Goal: Use online tool/utility

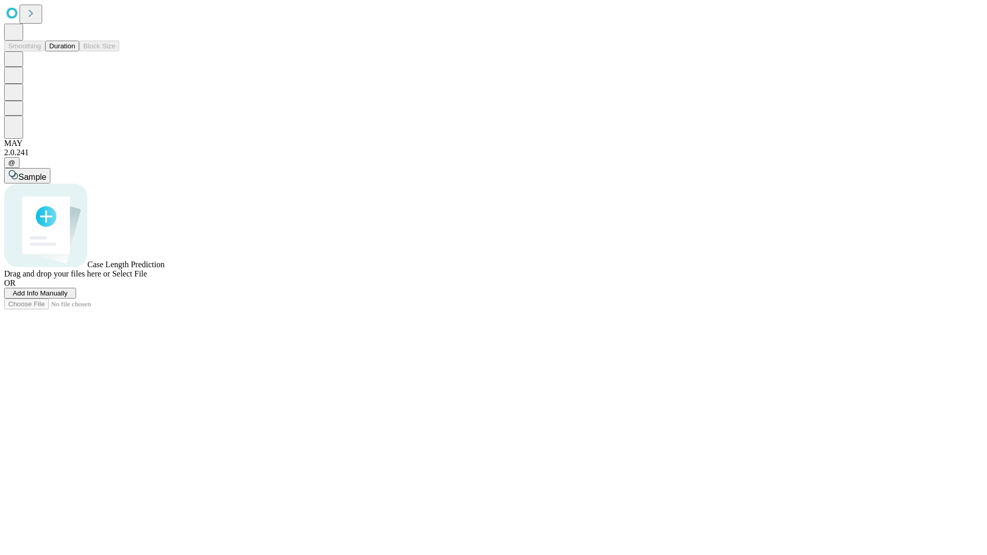
click at [147, 278] on span "Select File" at bounding box center [129, 273] width 35 height 9
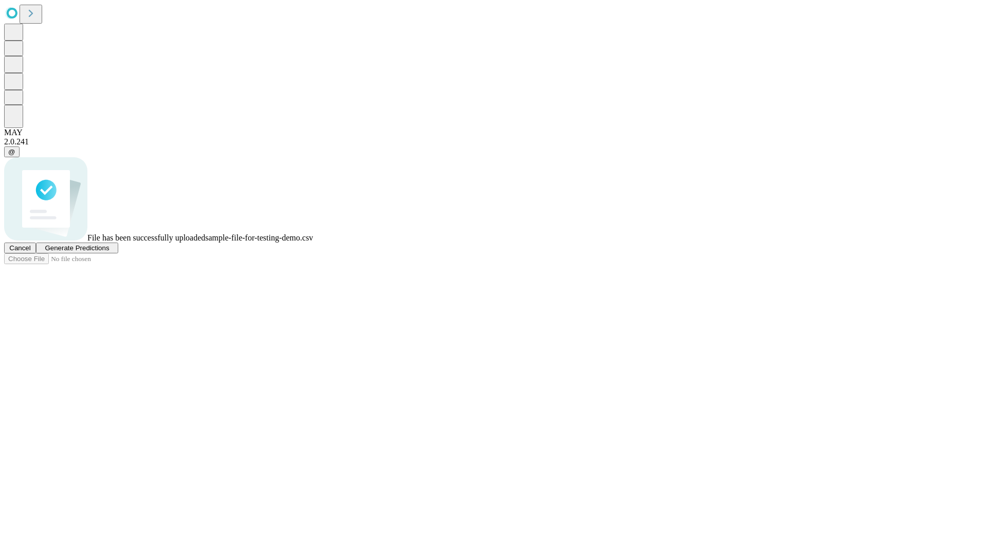
click at [109, 252] on span "Generate Predictions" at bounding box center [77, 248] width 64 height 8
